Goal: Transaction & Acquisition: Purchase product/service

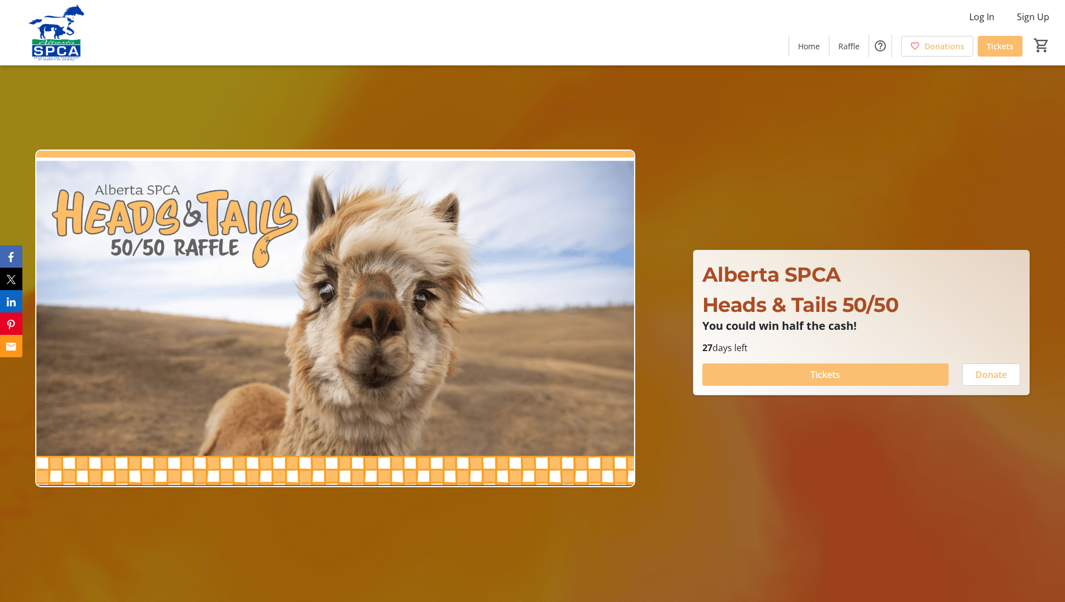
click at [832, 378] on span "Tickets" at bounding box center [826, 374] width 30 height 13
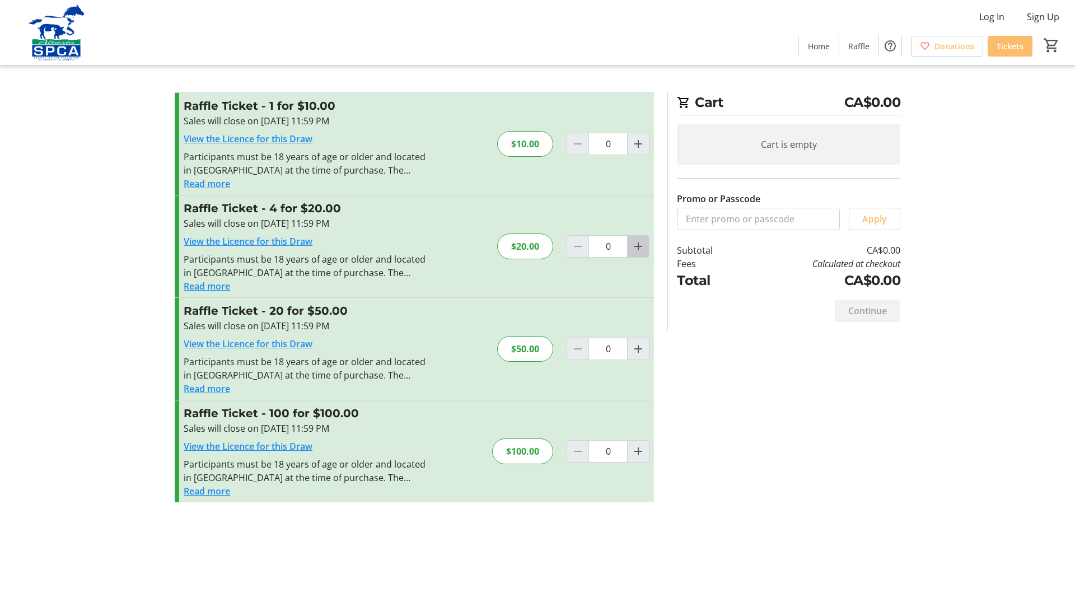
click at [635, 249] on mat-icon "Increment by one" at bounding box center [637, 246] width 13 height 13
type input "1"
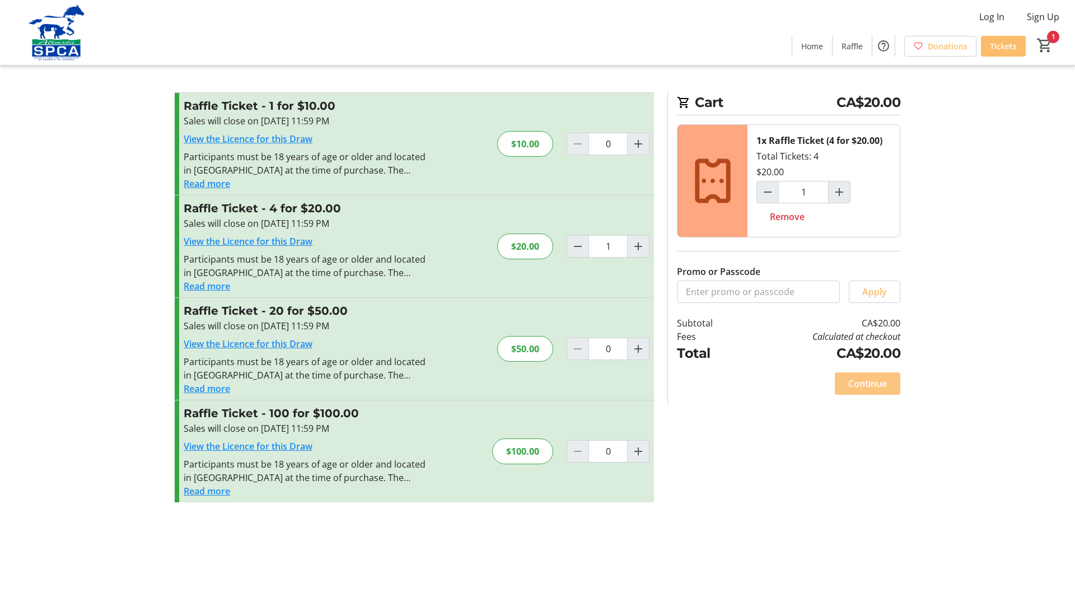
click at [870, 390] on span "Continue" at bounding box center [867, 383] width 39 height 13
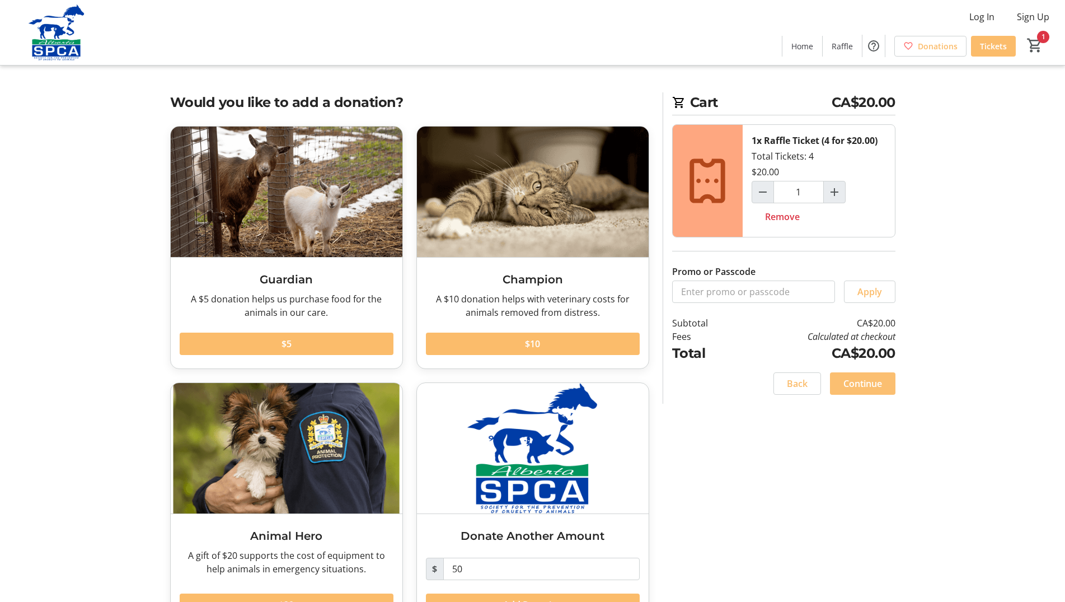
click at [870, 390] on span "Continue" at bounding box center [863, 383] width 39 height 13
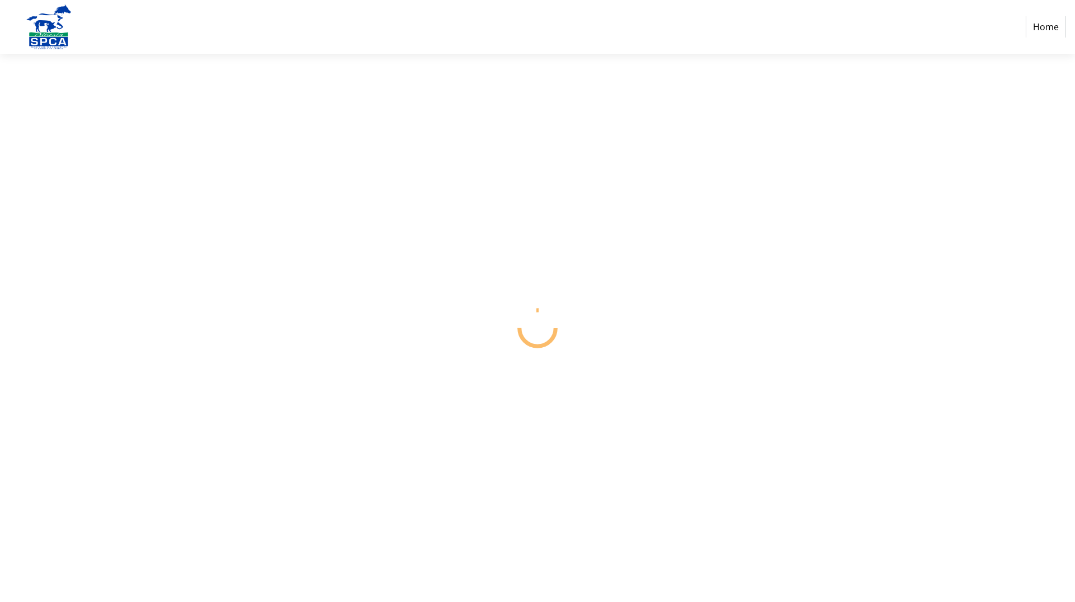
select select "CA"
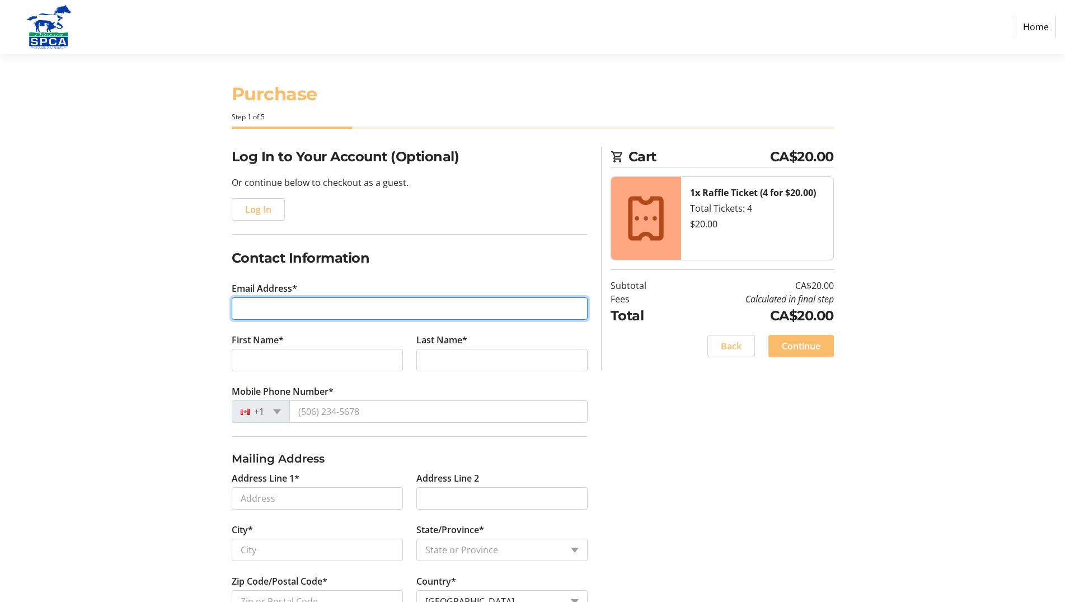
click at [278, 310] on input "Email Address*" at bounding box center [410, 308] width 356 height 22
type input "[EMAIL_ADDRESS][DOMAIN_NAME]"
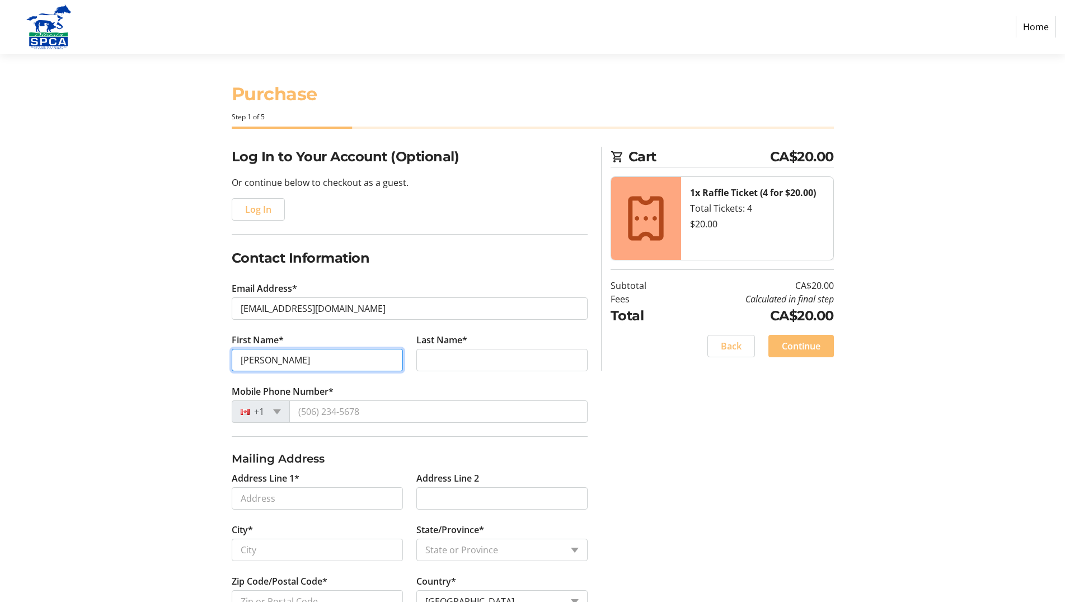
type input "[PERSON_NAME]"
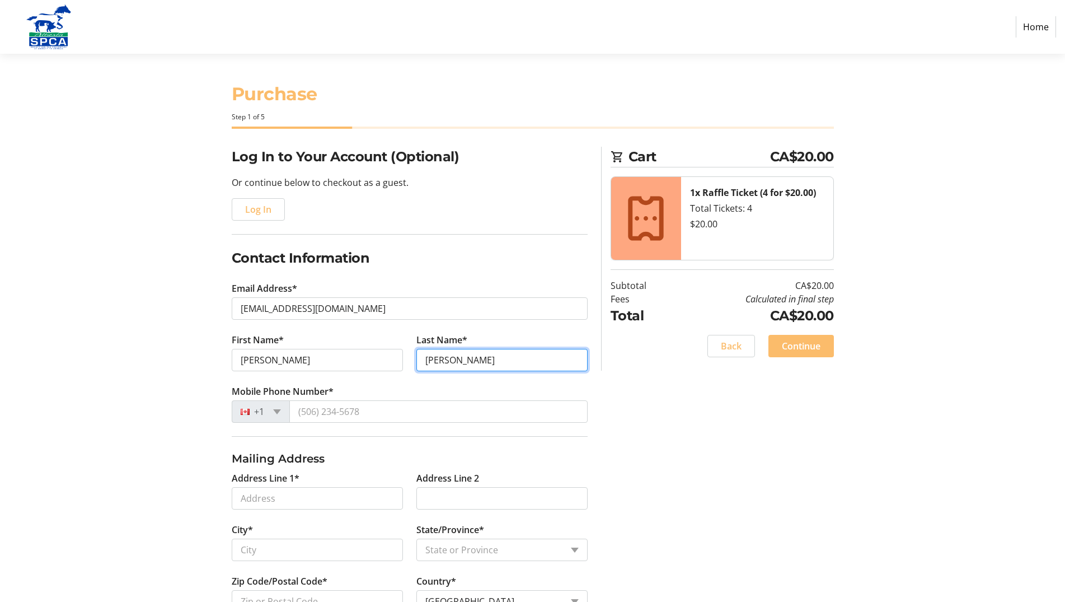
type input "[PERSON_NAME]"
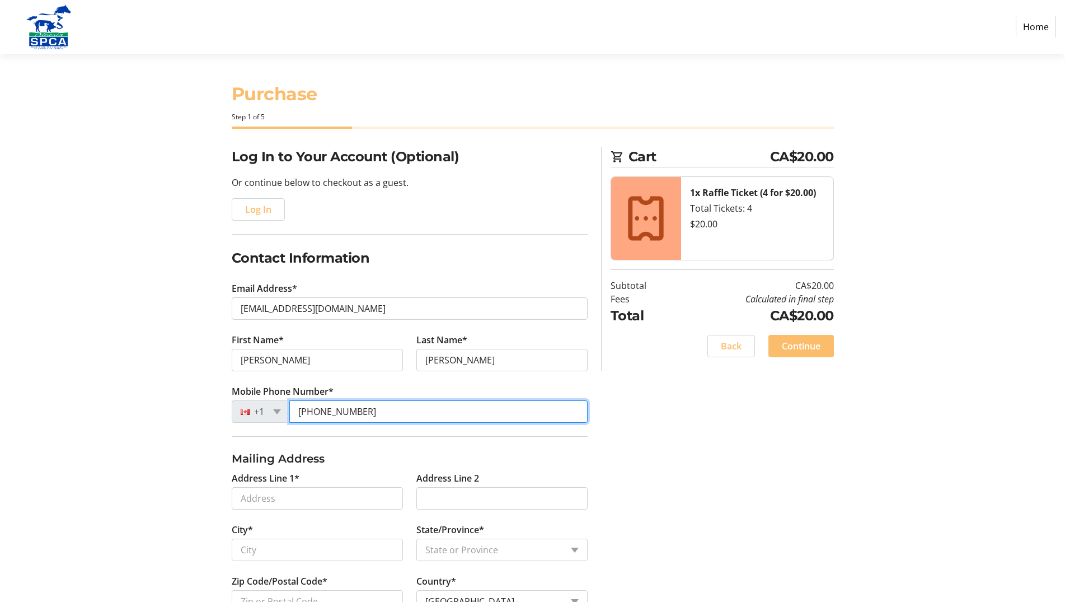
type input "[PHONE_NUMBER]"
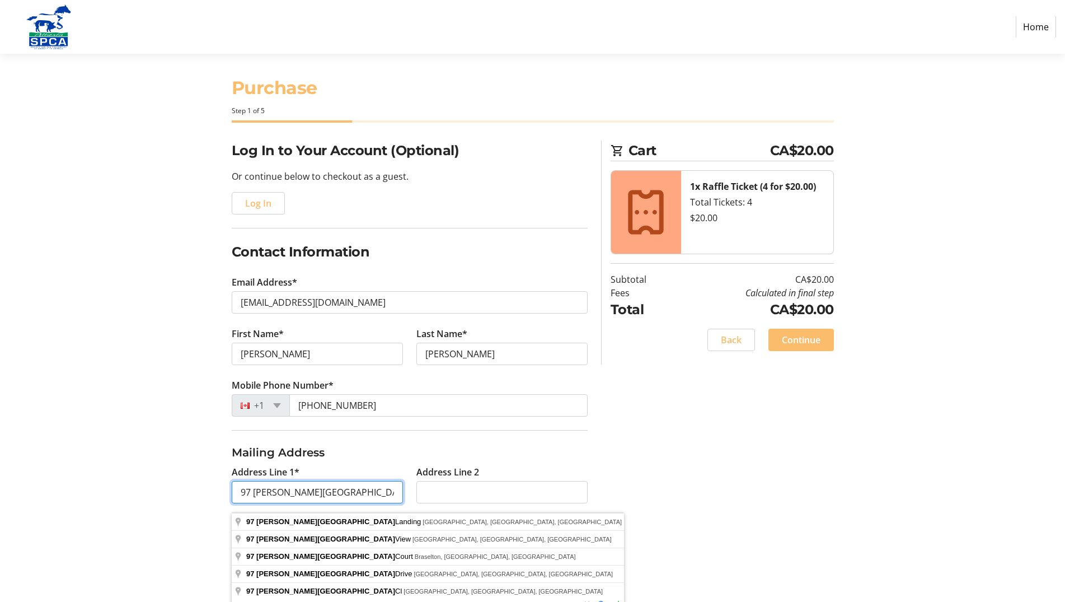
scroll to position [57, 0]
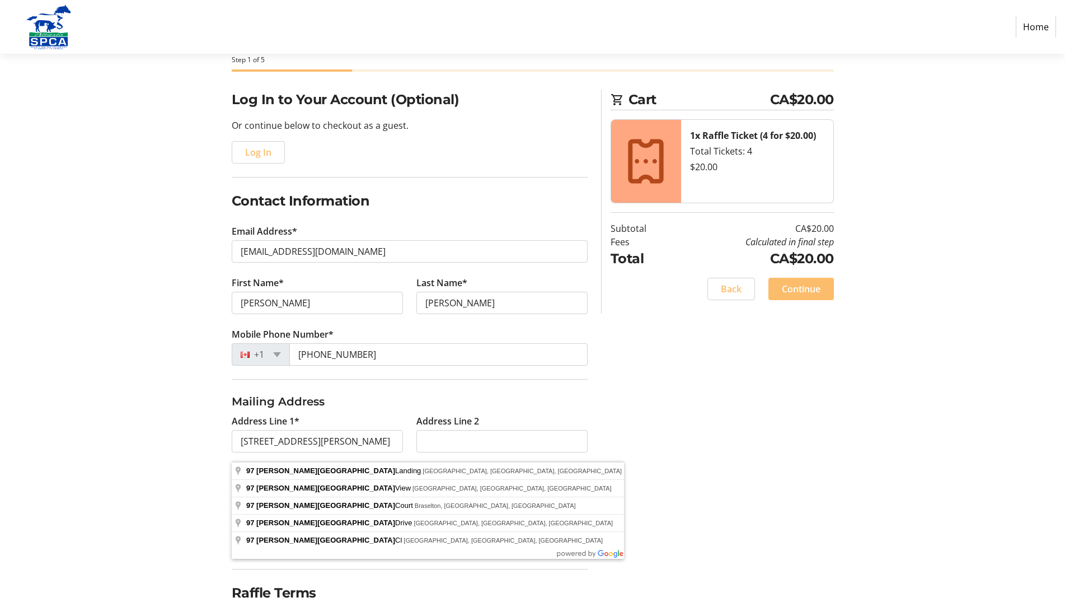
type input "97 [PERSON_NAME][GEOGRAPHIC_DATA]"
type input "[GEOGRAPHIC_DATA]"
select select "AB"
type input "T3Z 3V5"
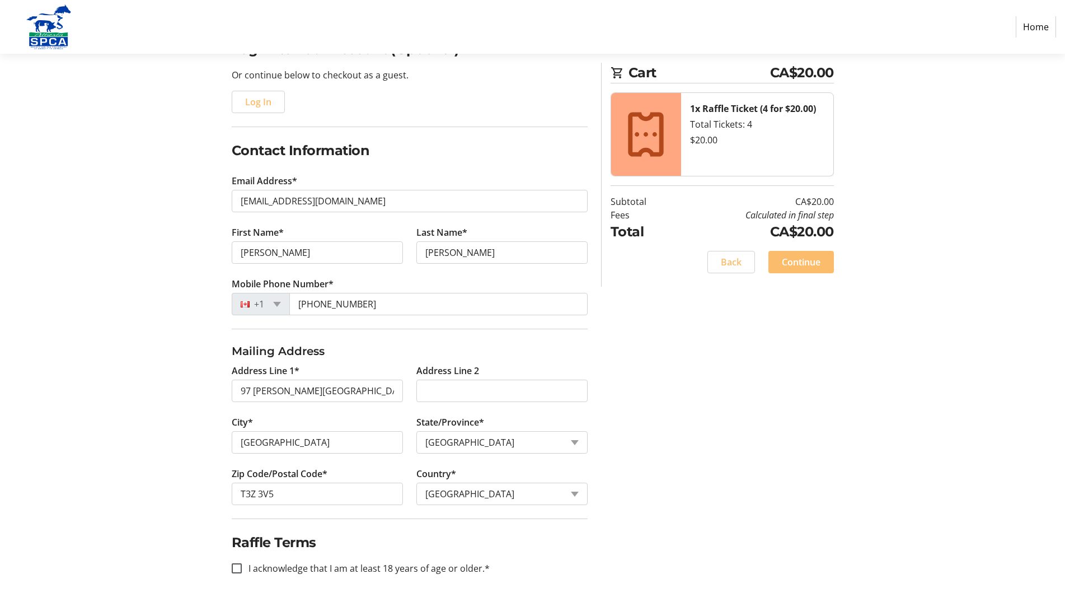
scroll to position [116, 0]
click at [235, 567] on input "I acknowledge that I am at least 18 years of age or older.*" at bounding box center [237, 568] width 10 height 10
checkbox input "true"
click at [807, 260] on span "Continue" at bounding box center [801, 261] width 39 height 13
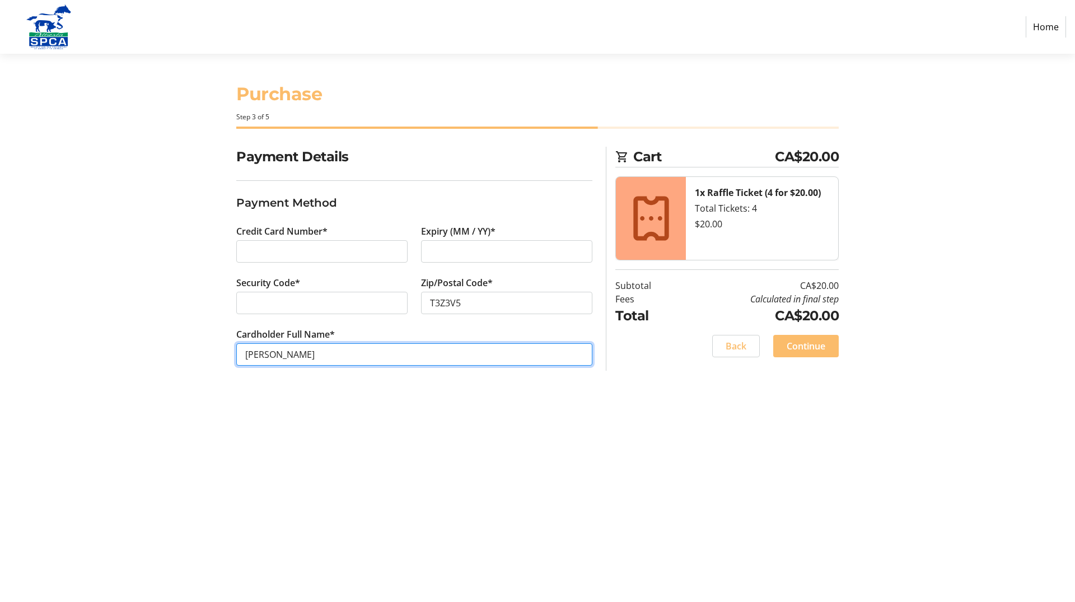
click at [268, 357] on input "[PERSON_NAME]" at bounding box center [414, 354] width 356 height 22
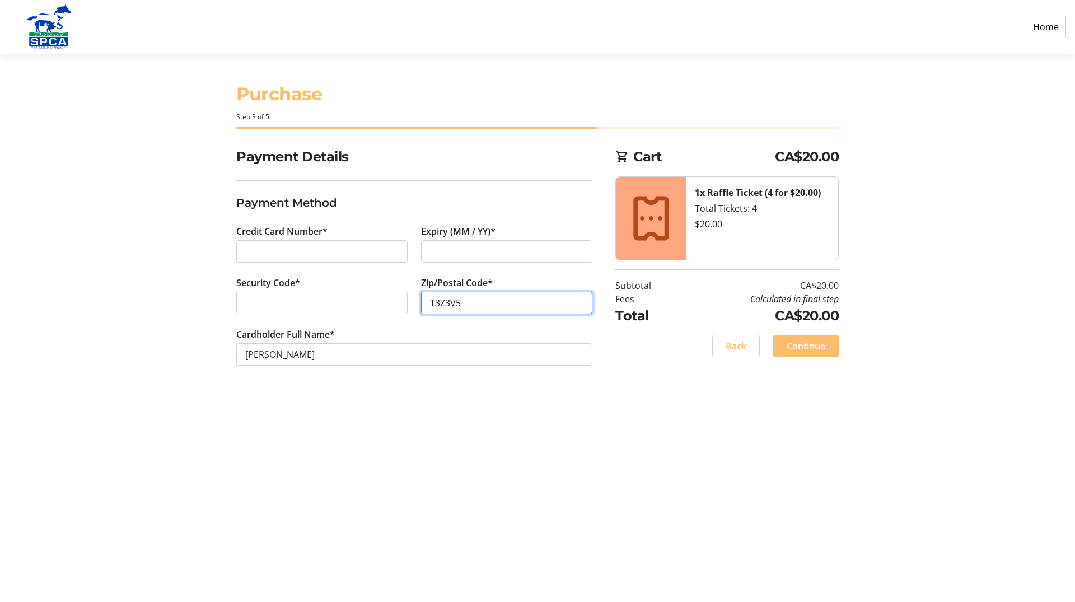
click at [446, 300] on input "T3Z3V5" at bounding box center [506, 303] width 171 height 22
click at [476, 306] on input "T3Z 3V5" at bounding box center [506, 303] width 171 height 22
type input "T3Z 3V5"
click at [806, 344] on span "Continue" at bounding box center [806, 345] width 39 height 13
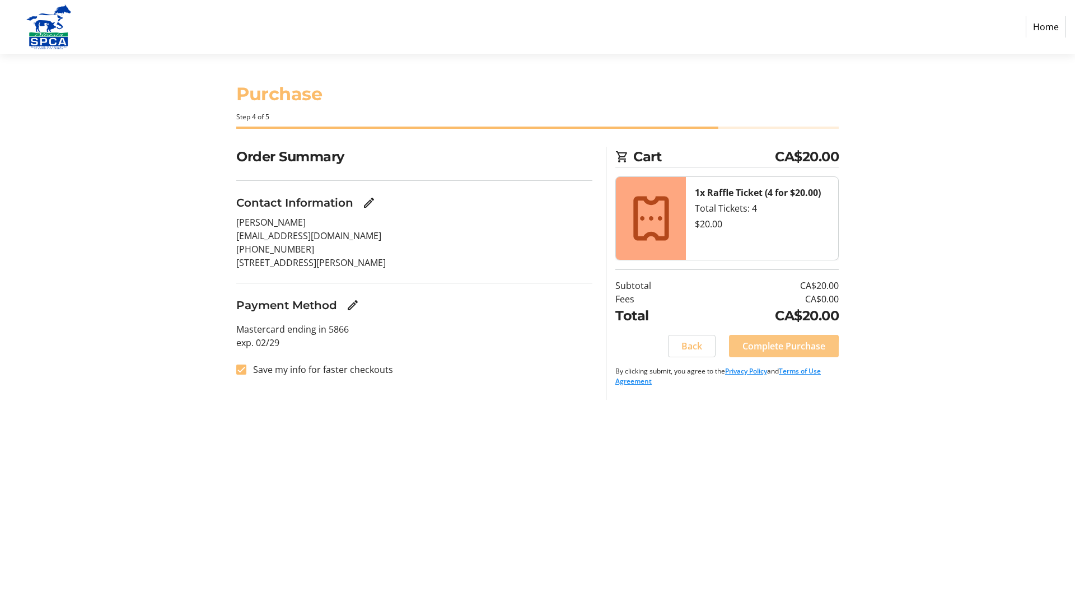
click at [777, 351] on span "Complete Purchase" at bounding box center [783, 345] width 83 height 13
